Goal: Transaction & Acquisition: Download file/media

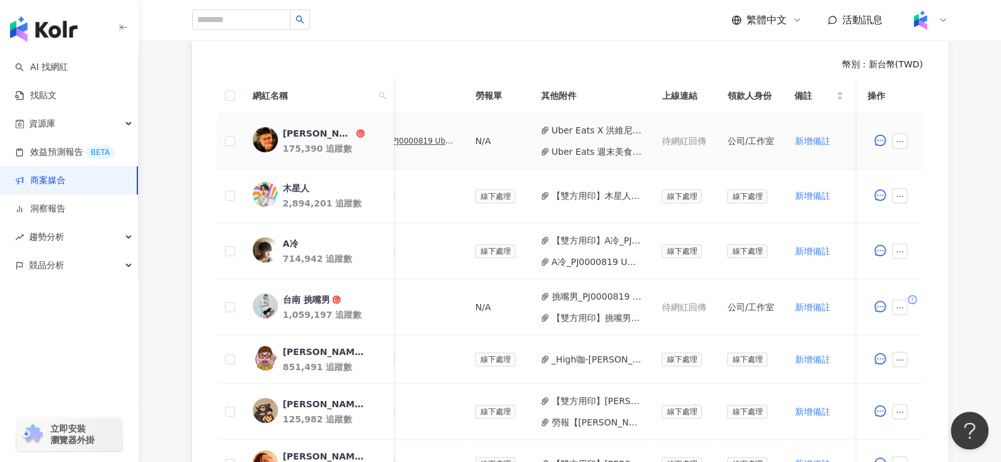
scroll to position [0, 420]
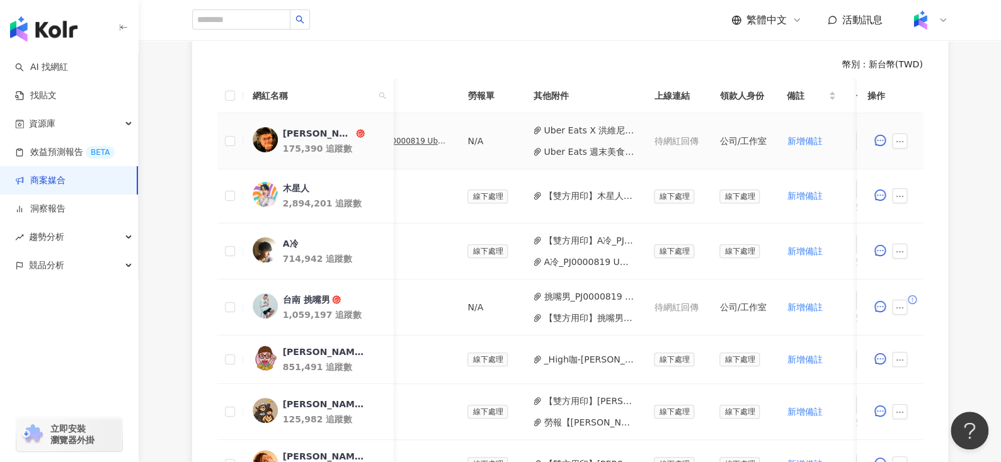
click at [416, 137] on div "PJ0000819 Uber Eats_Co-Marketing_餐廳買一送一活動_活動確認單" at bounding box center [415, 141] width 63 height 9
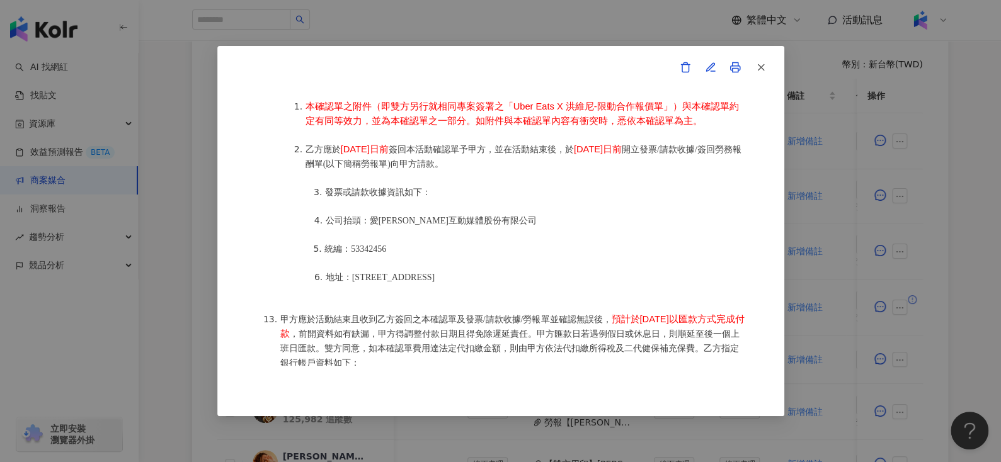
scroll to position [1729, 0]
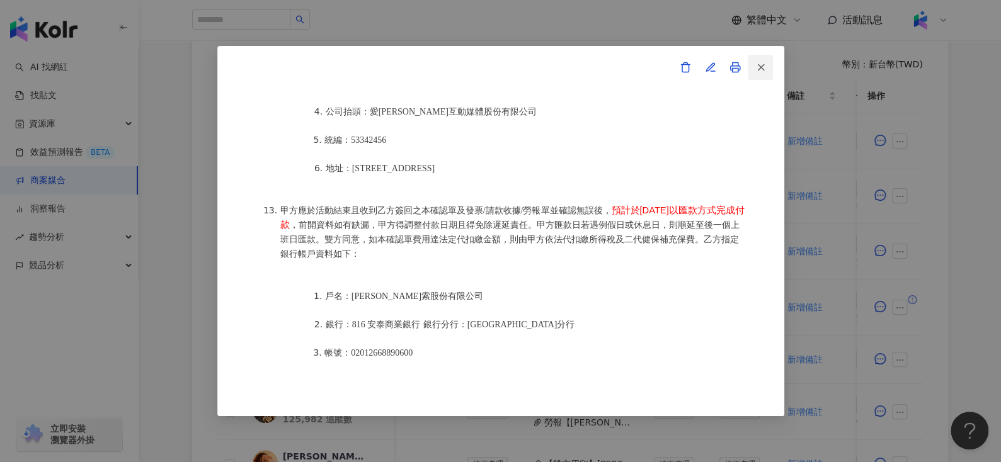
click at [755, 62] on icon "button" at bounding box center [760, 67] width 11 height 11
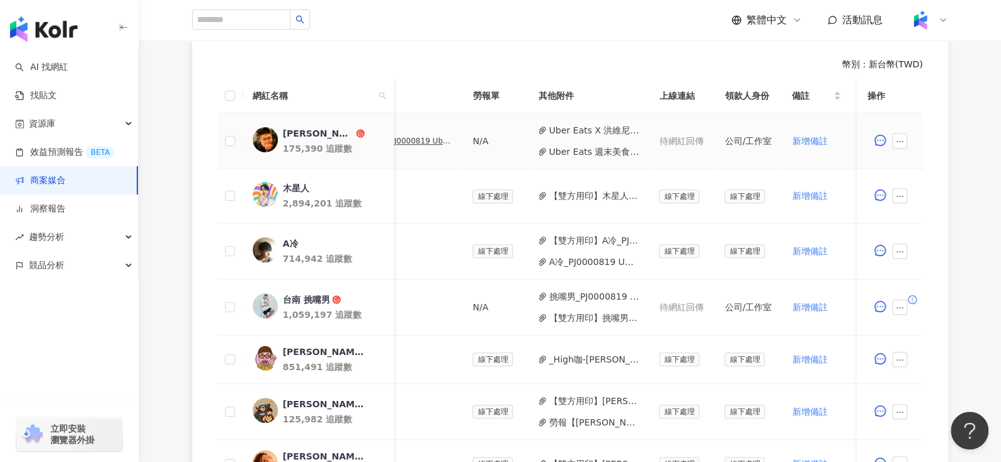
scroll to position [0, 414]
click at [575, 146] on button "Uber Eats 週末美食MVP_X_洪維尼 - 委刊單.pdf" at bounding box center [594, 152] width 90 height 14
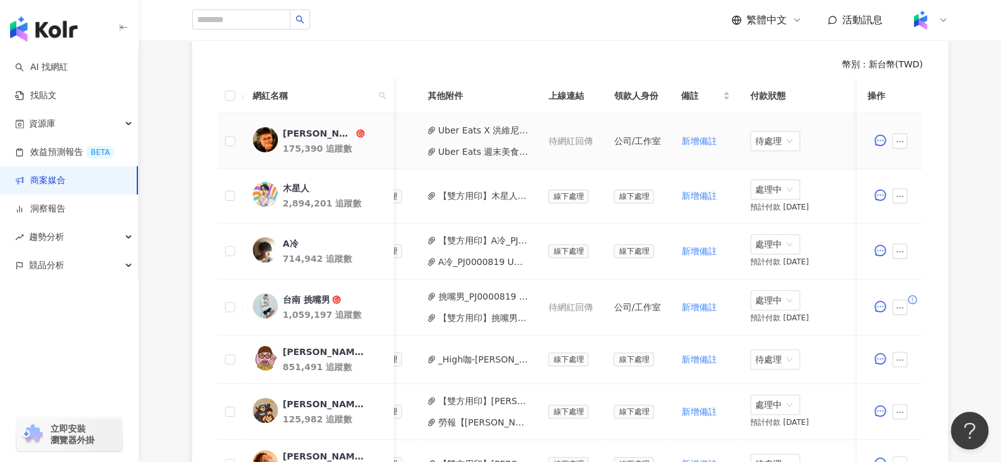
scroll to position [0, 297]
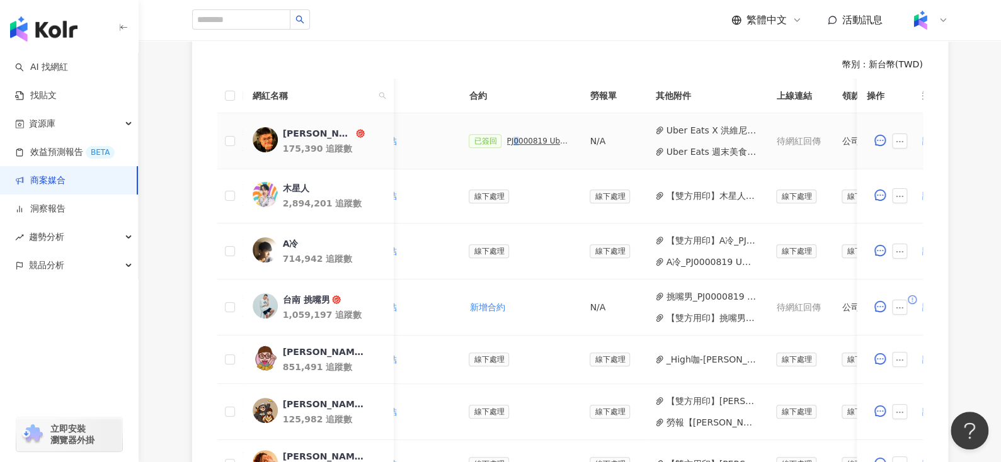
click at [507, 139] on div "PJ0000819 Uber Eats_Co-Marketing_餐廳買一送一活動_活動確認單" at bounding box center [538, 141] width 63 height 9
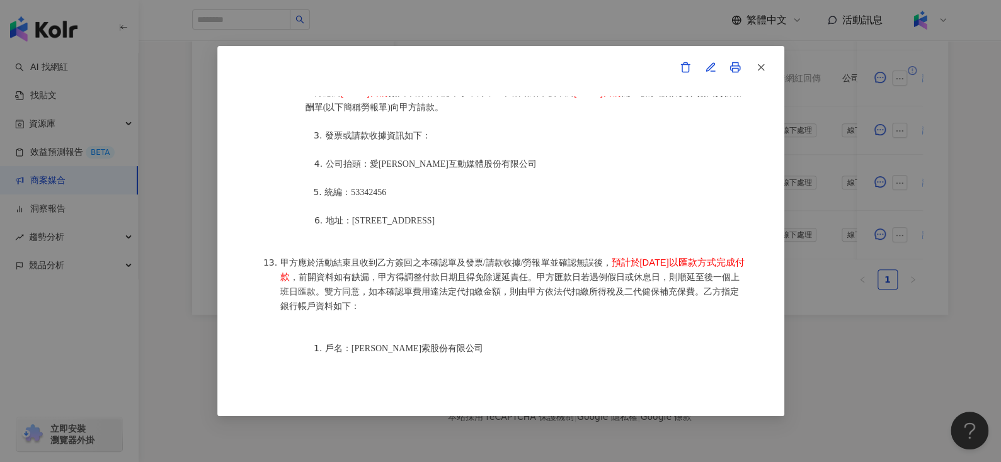
scroll to position [1493, 0]
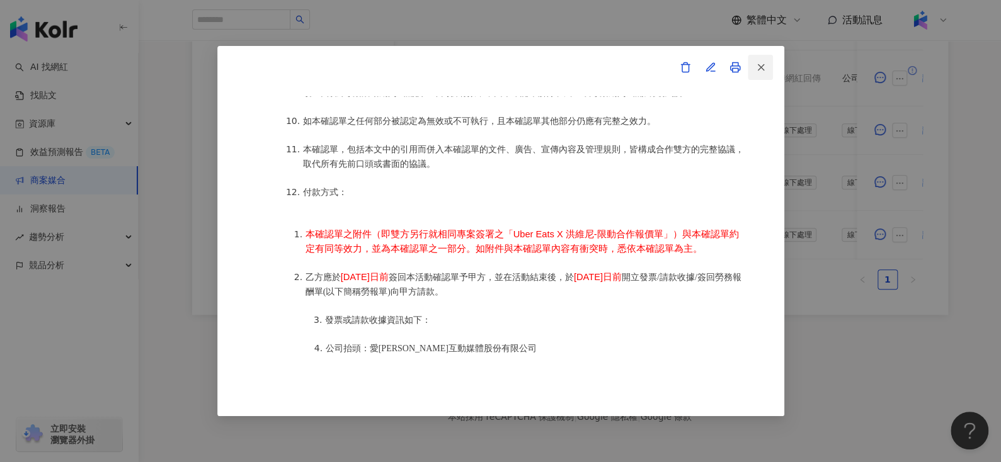
click at [759, 60] on span "button" at bounding box center [760, 66] width 11 height 13
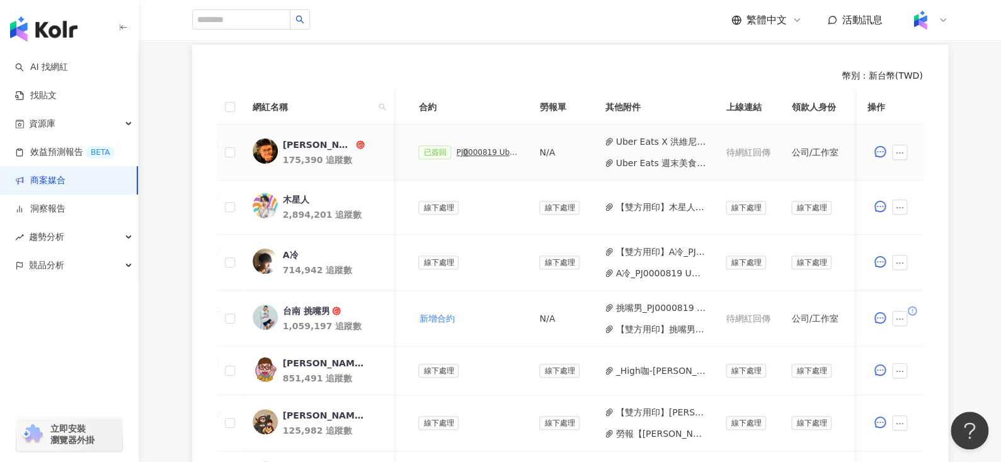
scroll to position [0, 351]
click at [646, 159] on button "Uber Eats 週末美食MVP_X_洪維尼 - 委刊單.pdf" at bounding box center [657, 163] width 90 height 14
click at [625, 140] on button "Uber Eats X 洪維尼-限動合作 (1).pdf" at bounding box center [657, 142] width 90 height 14
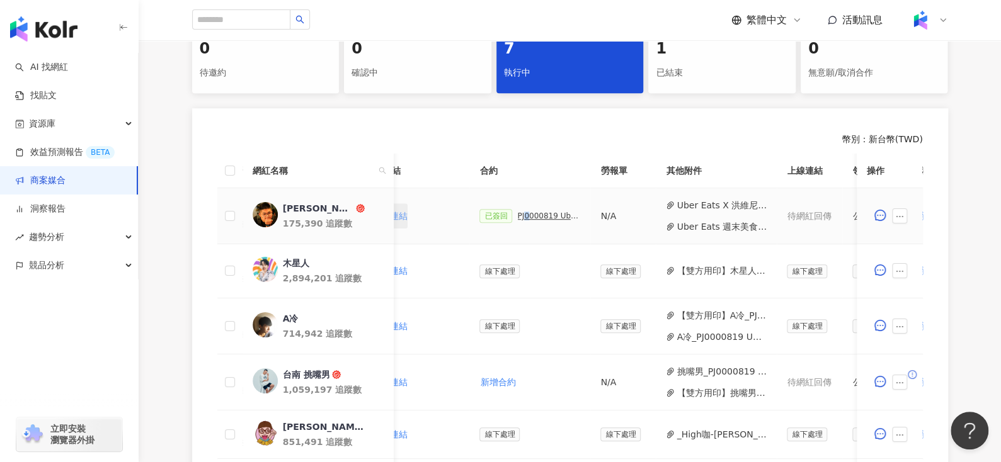
scroll to position [0, 289]
click at [541, 215] on div "PJ0000819 Uber Eats_Co-Marketing_餐廳買一送一活動_活動確認單" at bounding box center [546, 216] width 63 height 9
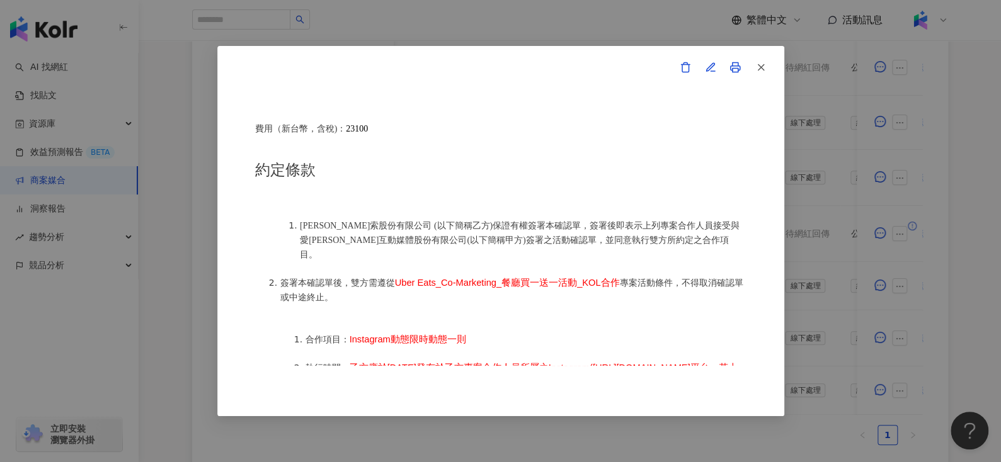
scroll to position [437, 0]
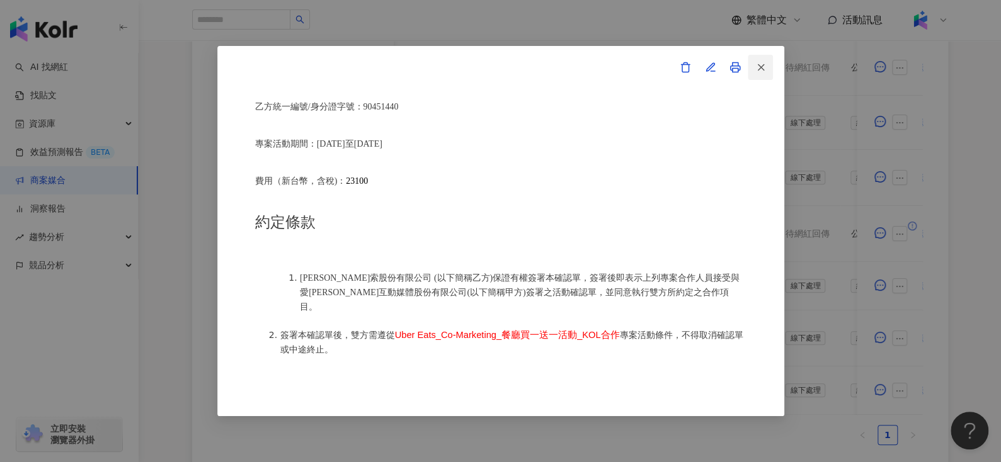
click at [759, 60] on span "button" at bounding box center [760, 66] width 11 height 13
